Goal: Find specific page/section: Find specific page/section

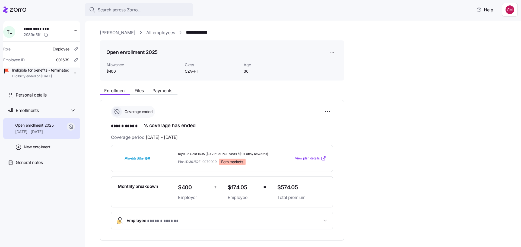
click at [146, 9] on div "Search across Zorro..." at bounding box center [139, 10] width 100 height 7
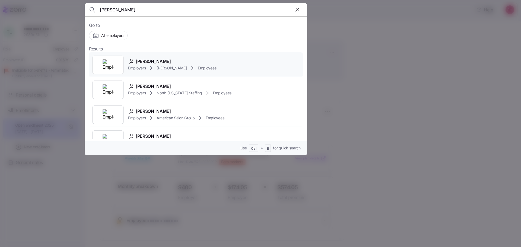
type input "[PERSON_NAME]"
click at [116, 63] on div at bounding box center [107, 65] width 31 height 18
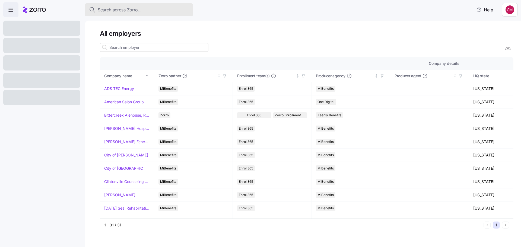
click at [118, 8] on span "Search across Zorro..." at bounding box center [120, 10] width 44 height 7
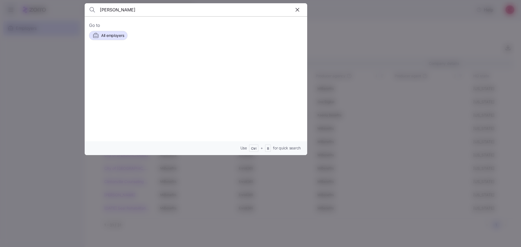
type input "marco boykin"
click at [115, 62] on div at bounding box center [107, 65] width 31 height 18
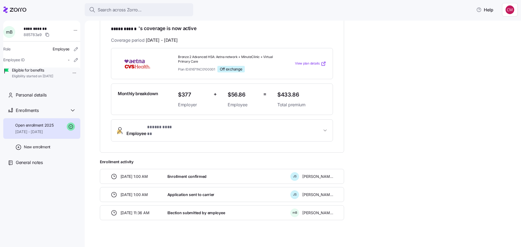
scroll to position [98, 0]
click at [260, 134] on button "Employee * ***** ****** *" at bounding box center [221, 130] width 221 height 22
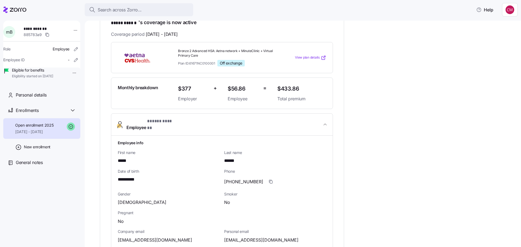
scroll to position [76, 0]
